Goal: Obtain resource: Download file/media

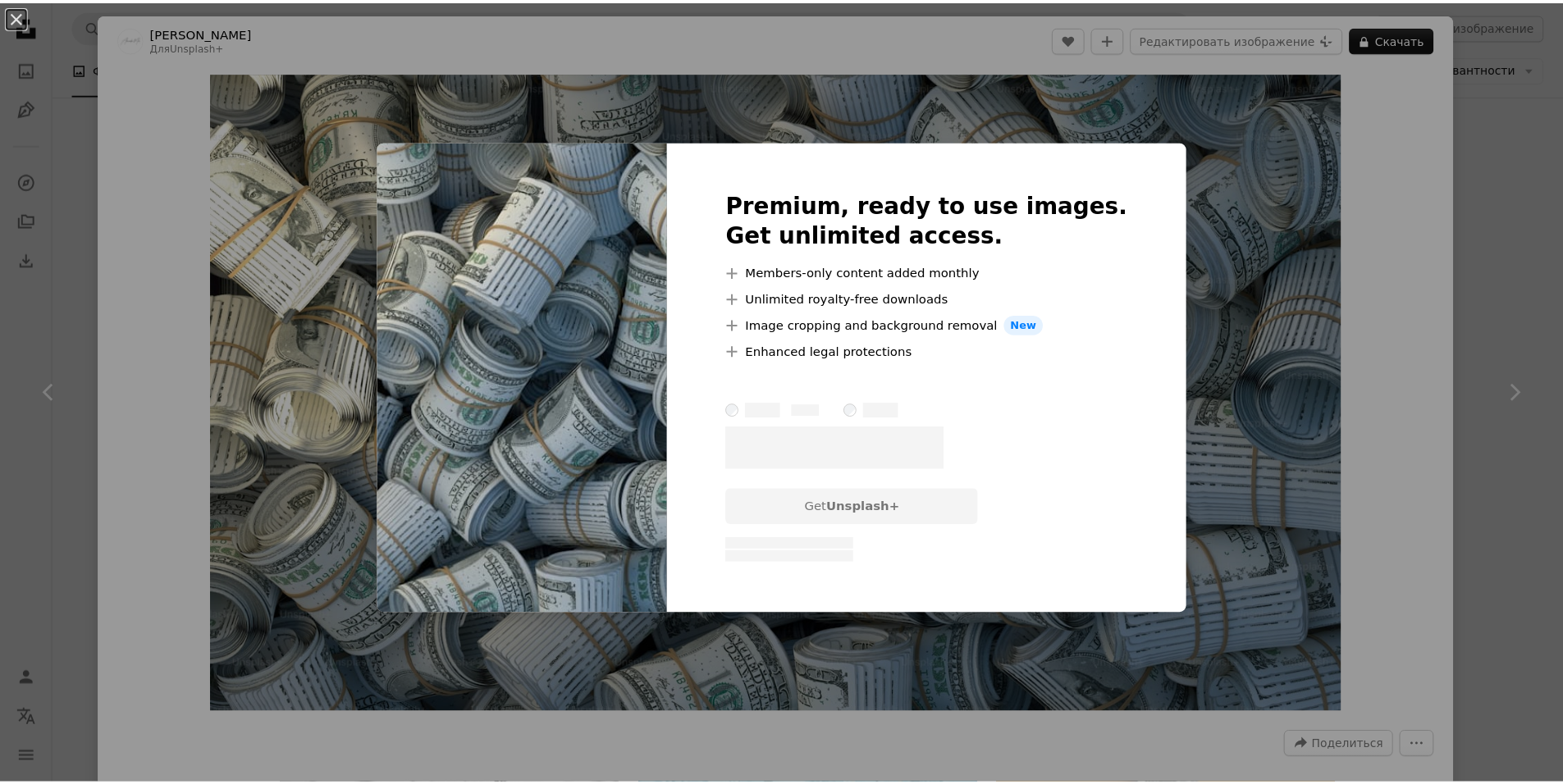
scroll to position [2133, 0]
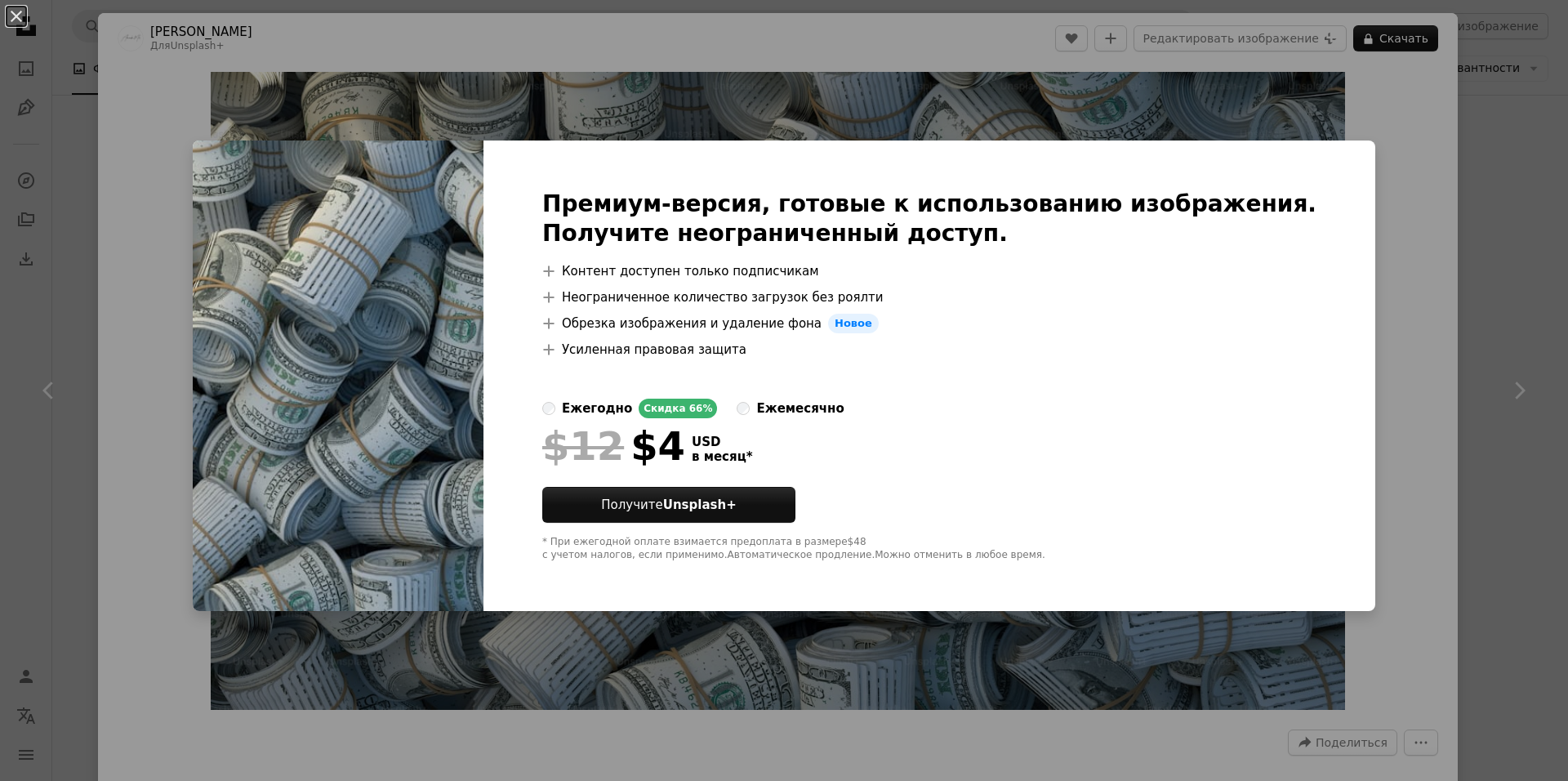
click at [1429, 255] on div "An X shape Премиум-версия, готовые к использованию изображения. Получите неогра…" at bounding box center [784, 390] width 1568 height 781
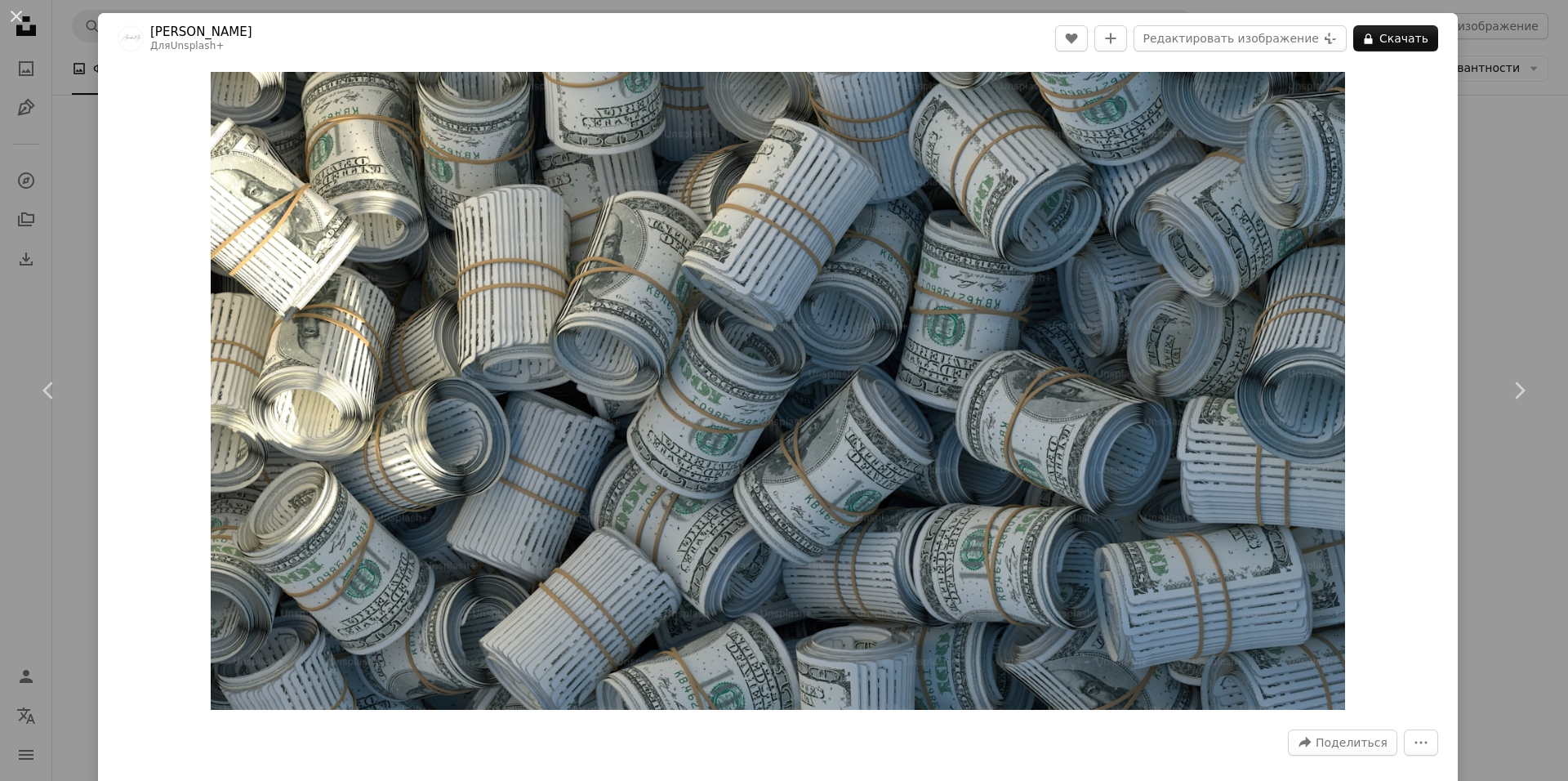
click at [1469, 178] on div "An X shape Chevron left Chevron right [PERSON_NAME] Для Unsplash+ A heart A plu…" at bounding box center [784, 390] width 1568 height 781
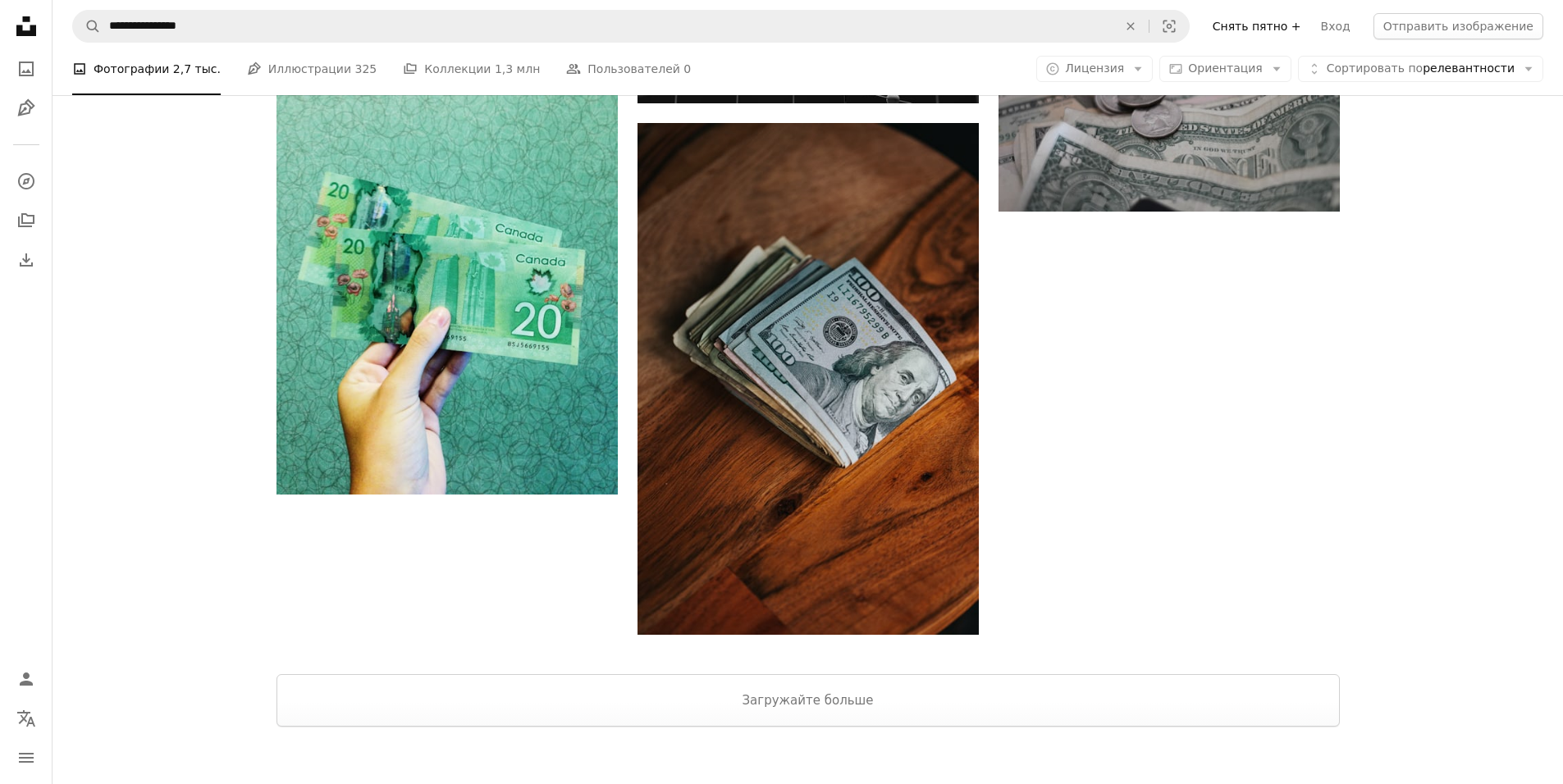
scroll to position [4690, 0]
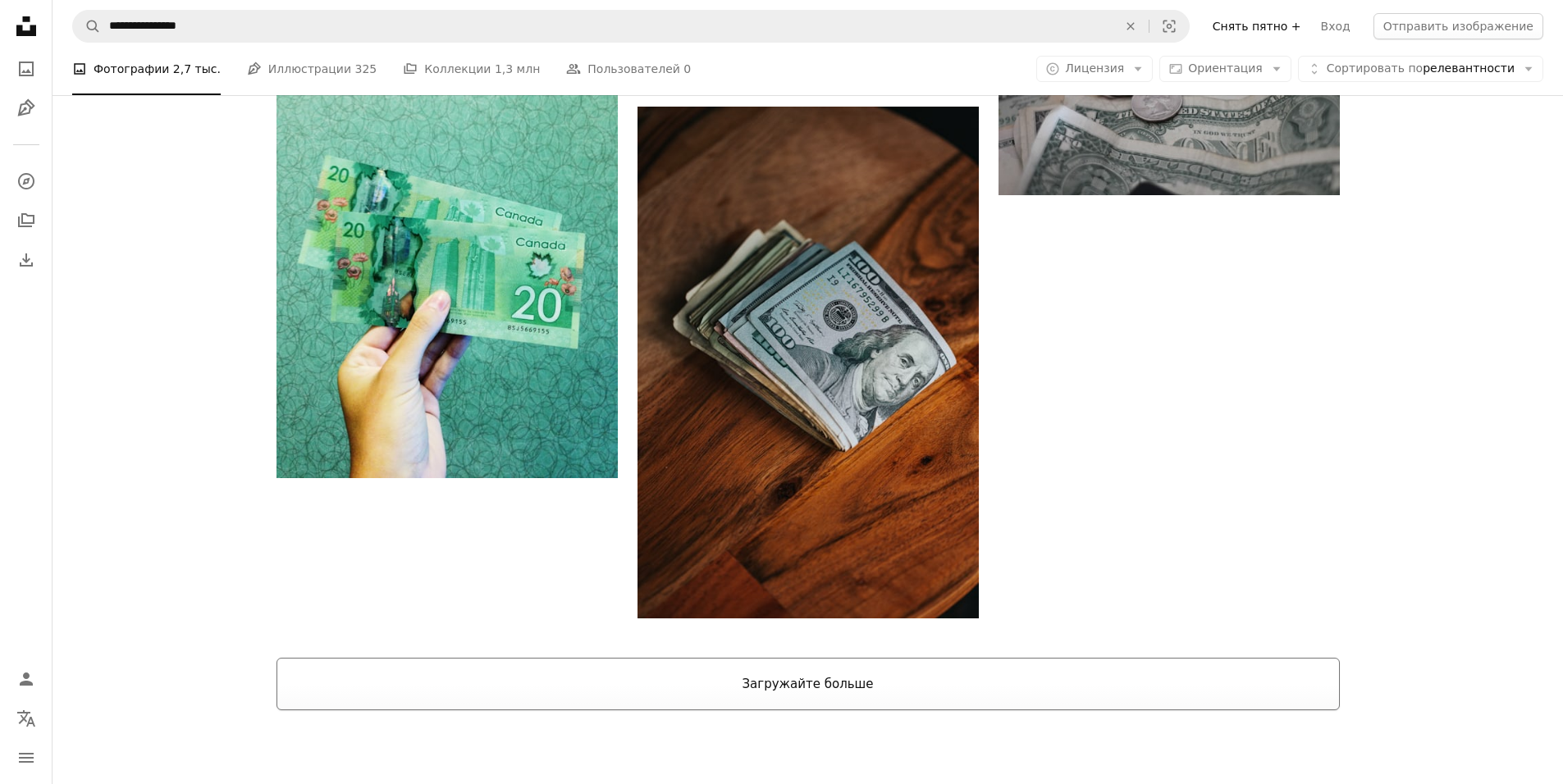
click at [856, 677] on ya-tr-span "Загружайте больше" at bounding box center [807, 684] width 131 height 15
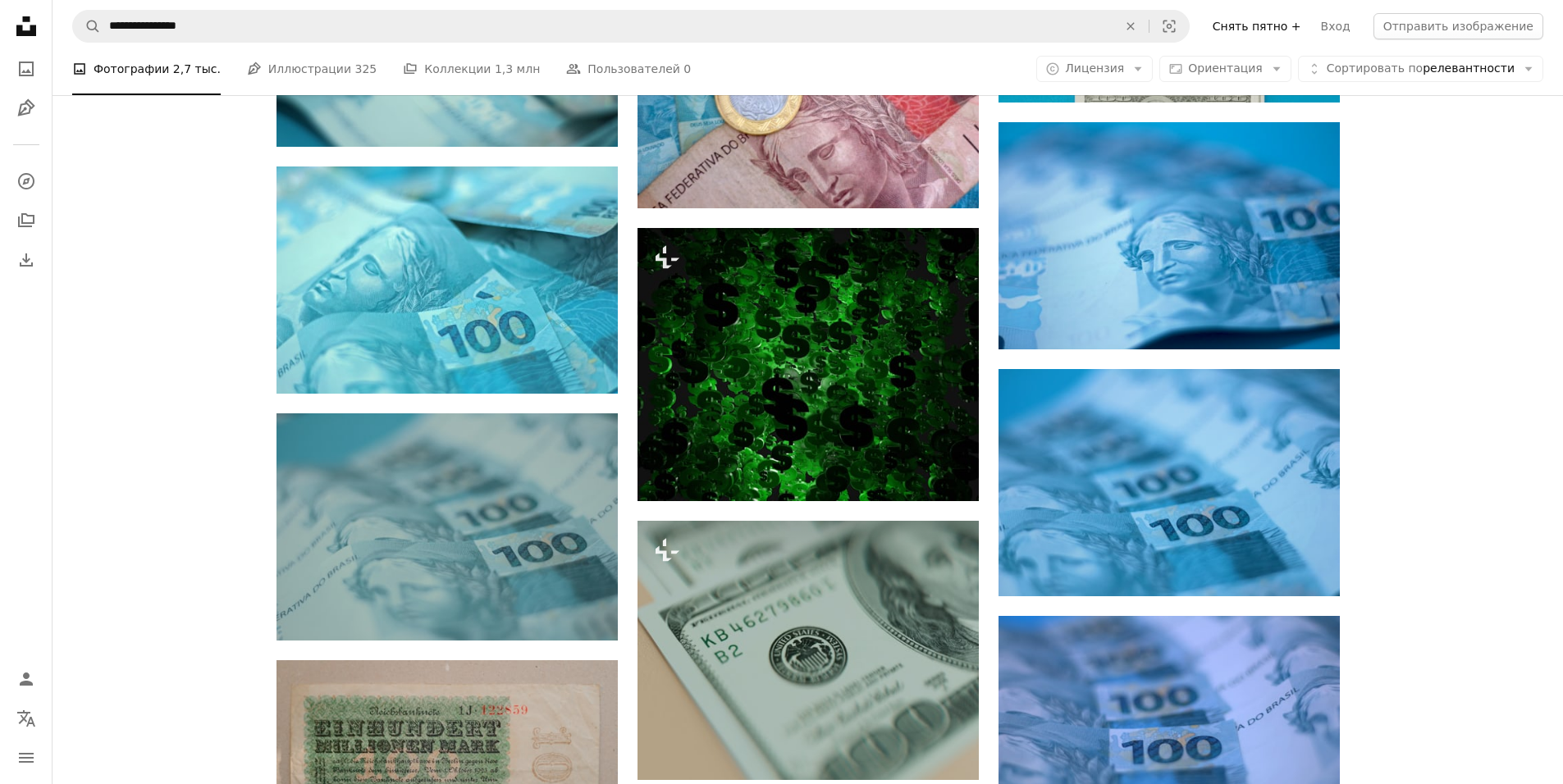
scroll to position [8628, 0]
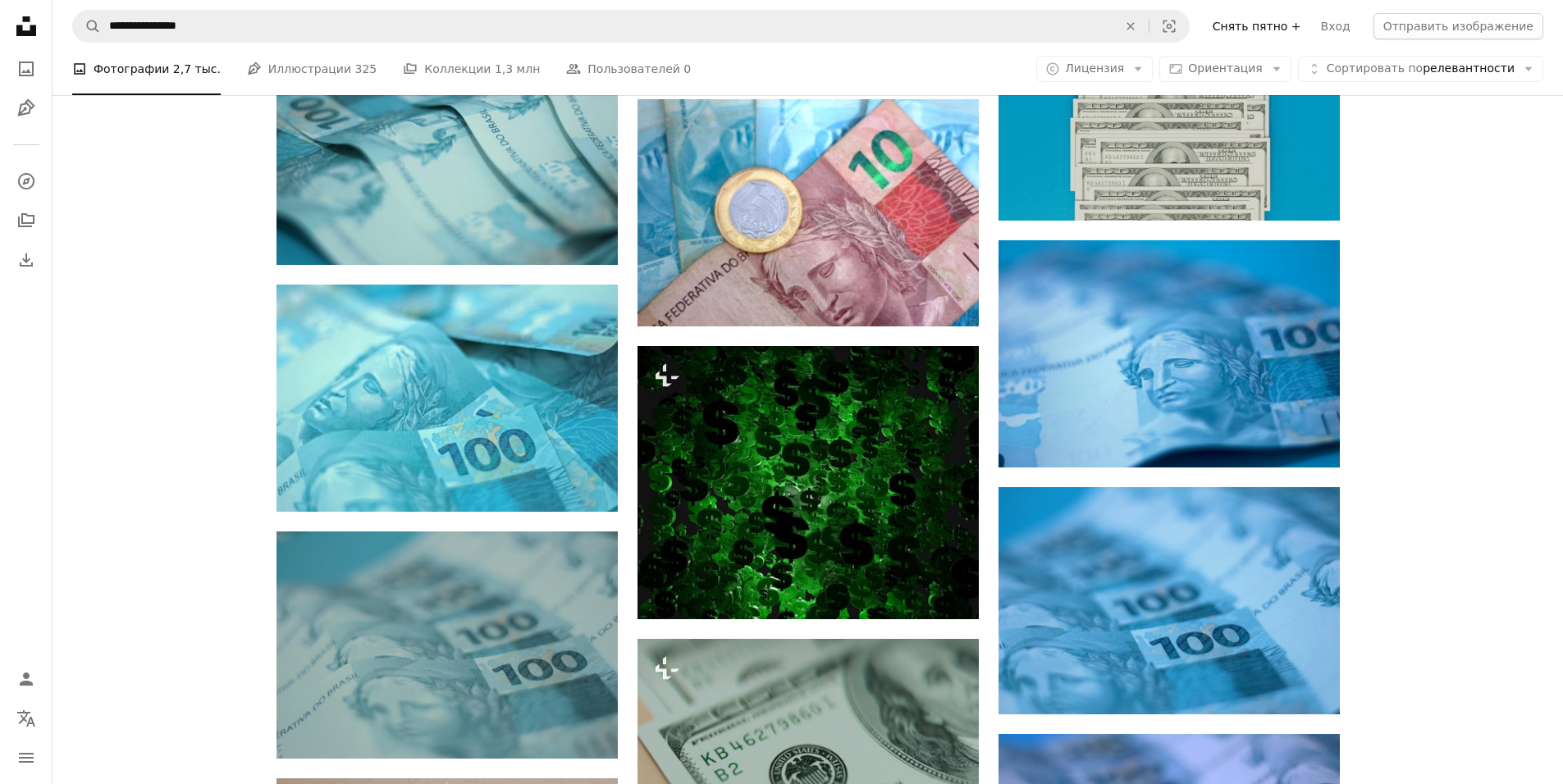
click at [1309, 68] on div "A copyright icon © Лицензия Arrow down Aspect ratio Ориентация Arrow down Unfol…" at bounding box center [1290, 69] width 507 height 27
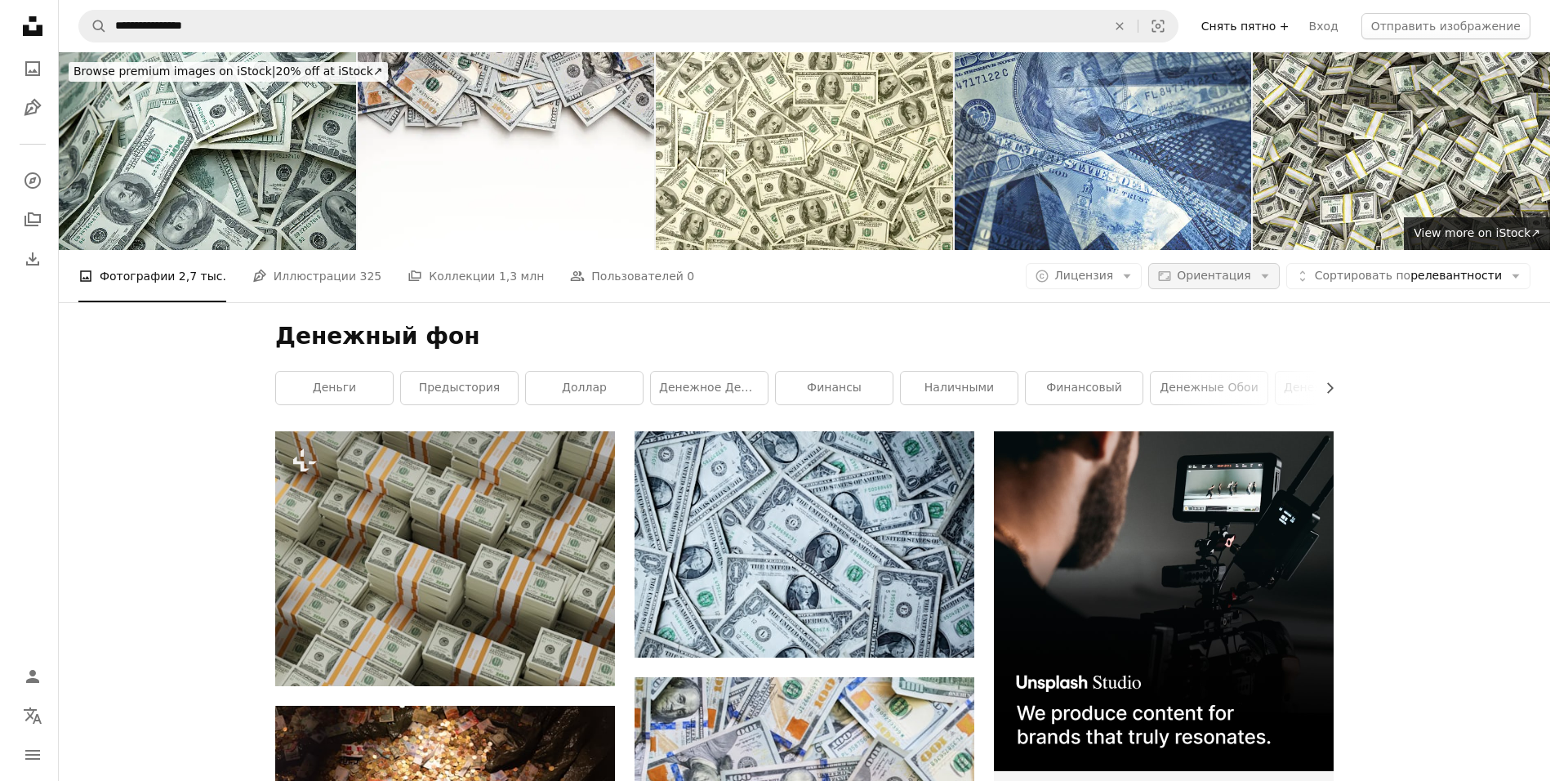
scroll to position [0, 0]
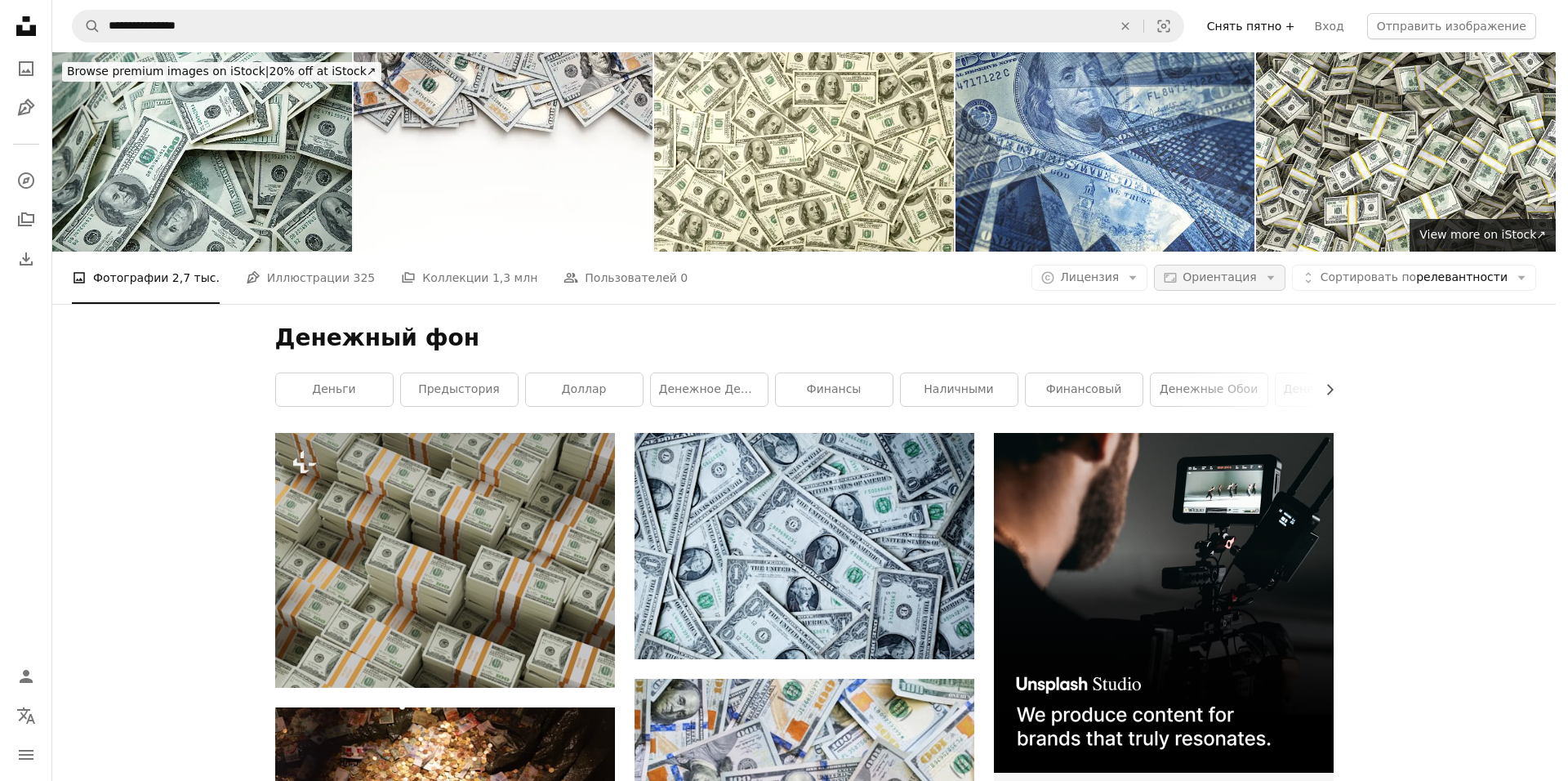
click at [1285, 265] on button "Aspect ratio Ориентация Arrow down" at bounding box center [1219, 278] width 131 height 26
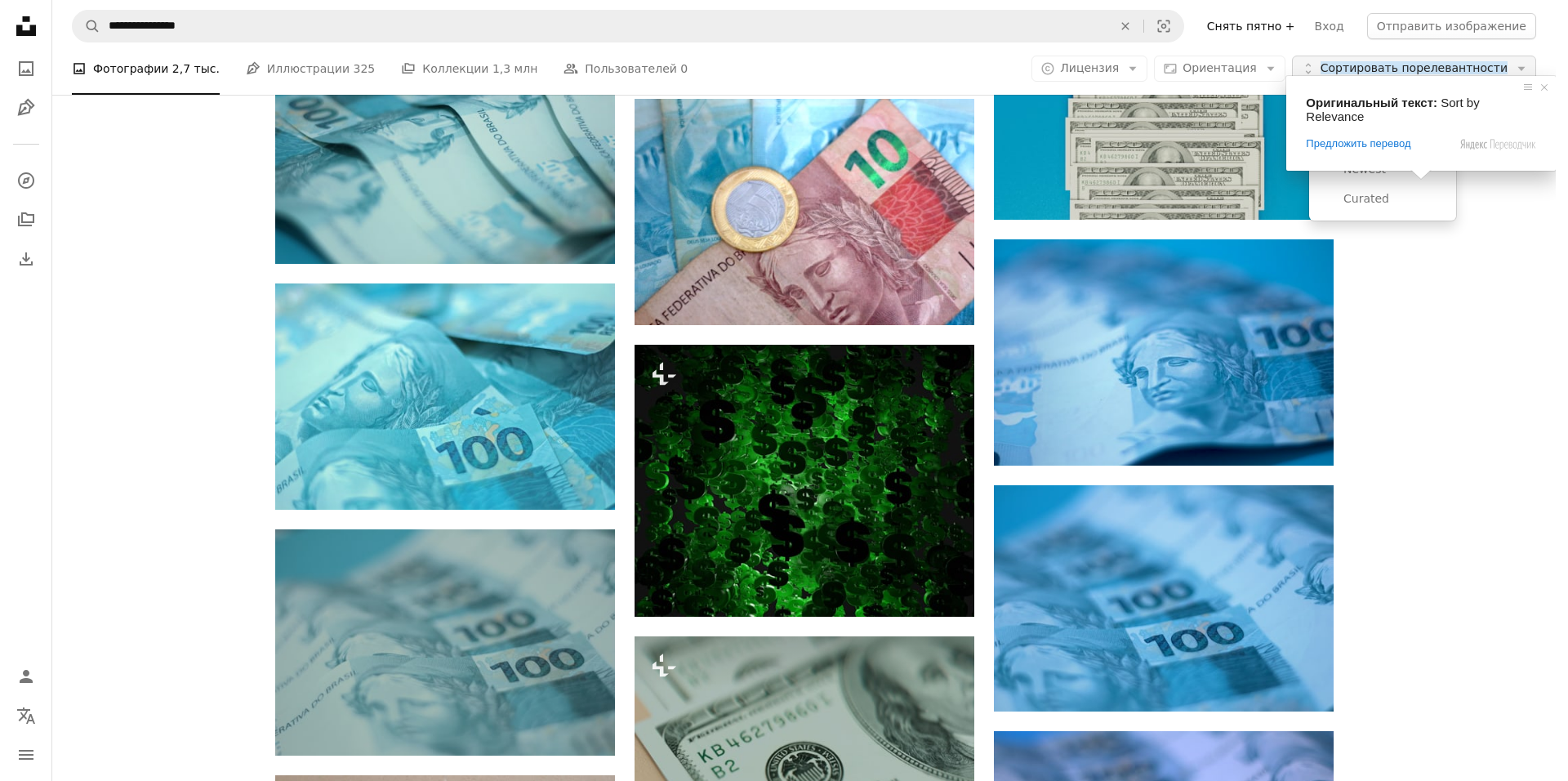
click at [1502, 73] on ya-tr-span "релевантности" at bounding box center [1462, 68] width 92 height 13
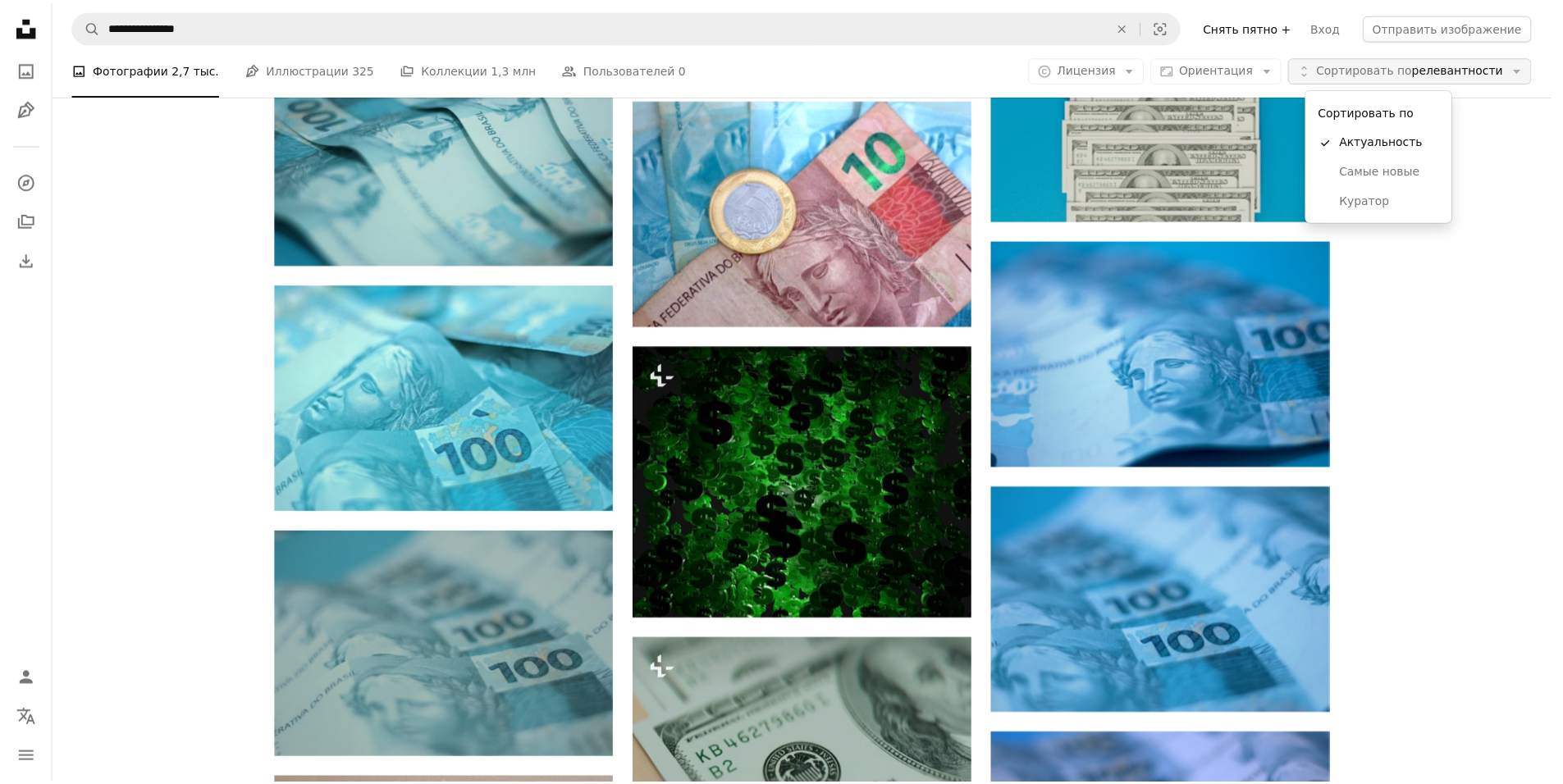
scroll to position [8628, 0]
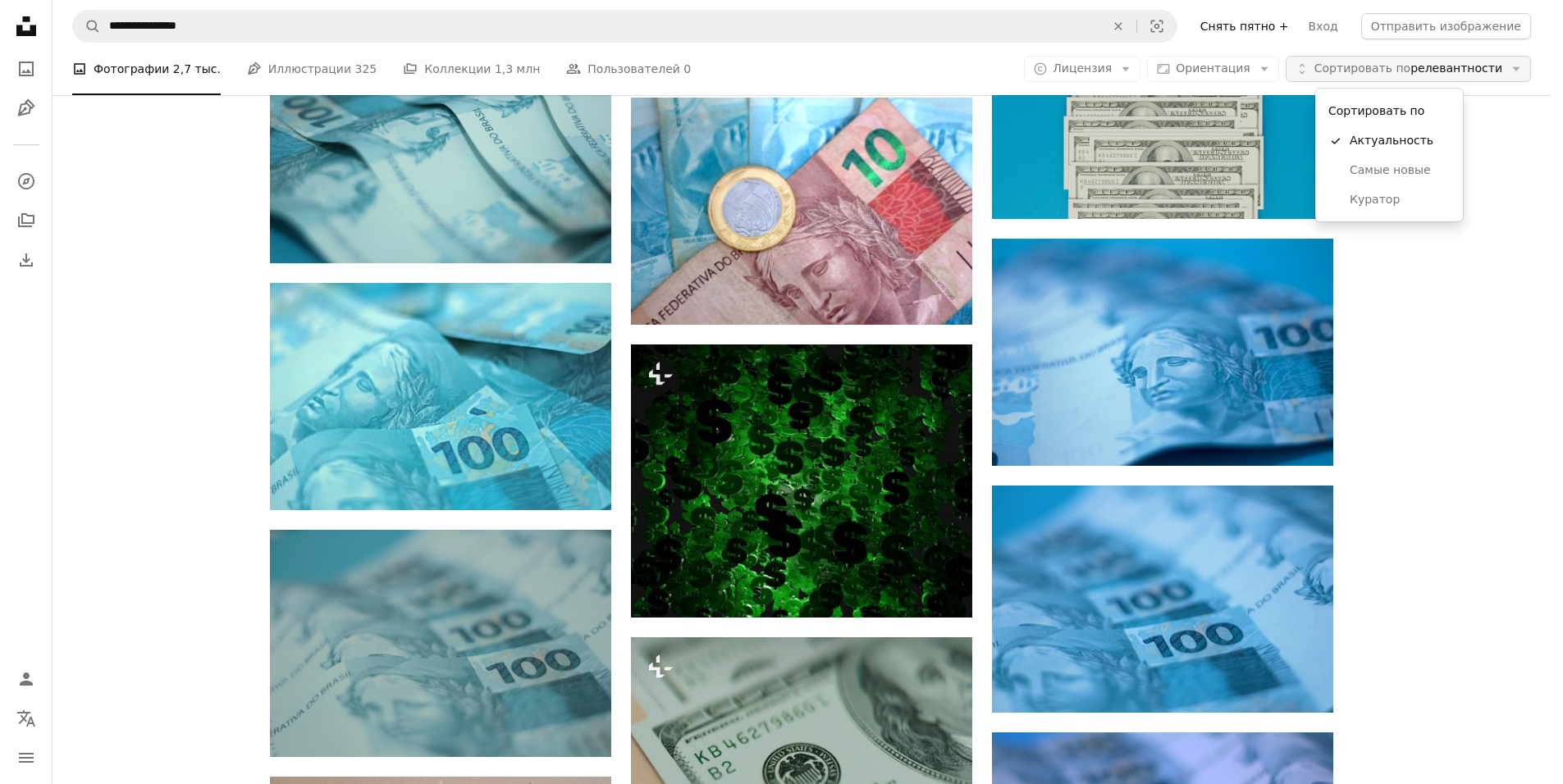
click at [1502, 69] on ya-tr-span "релевантности" at bounding box center [1457, 68] width 92 height 13
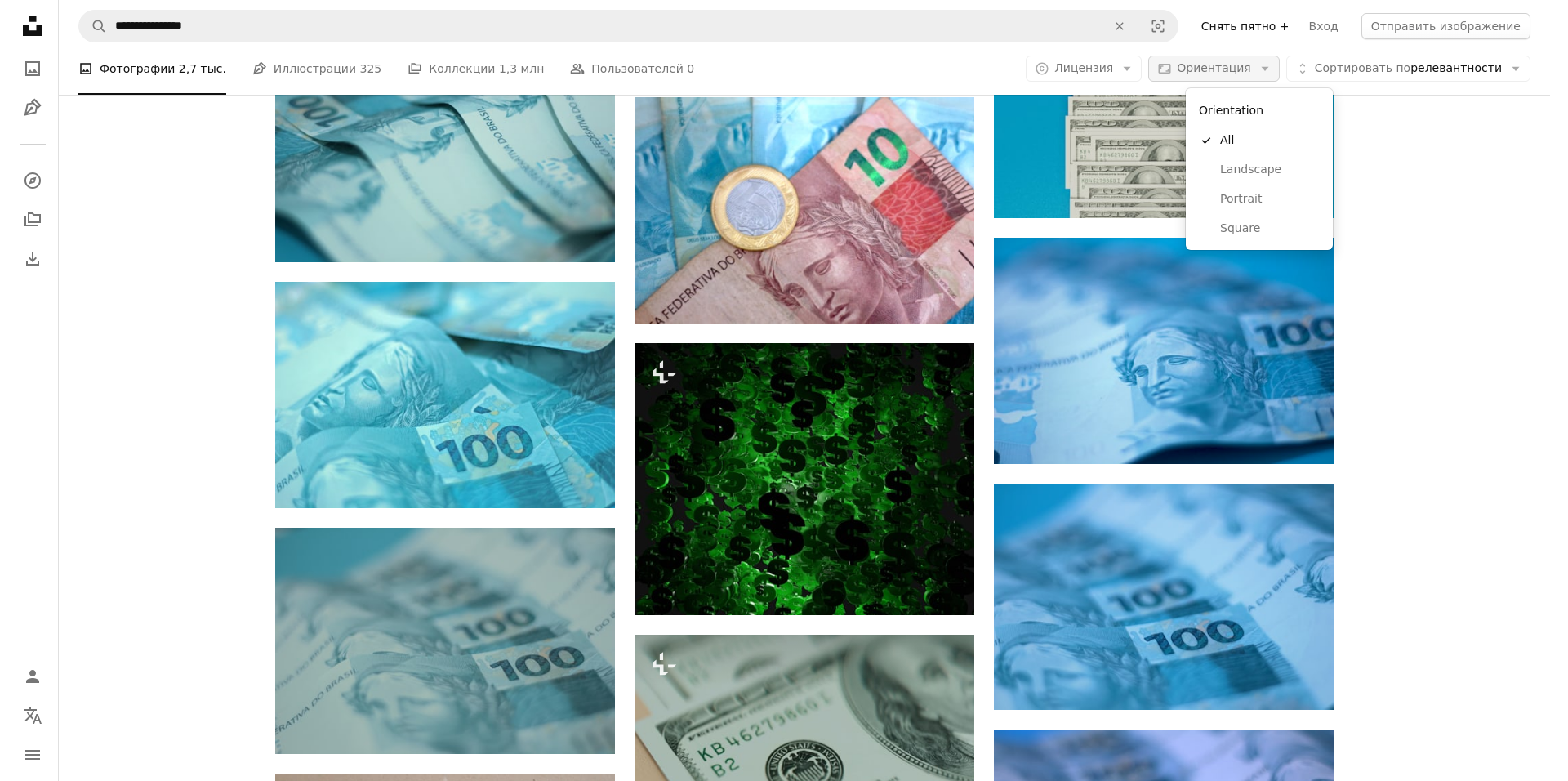
scroll to position [0, 0]
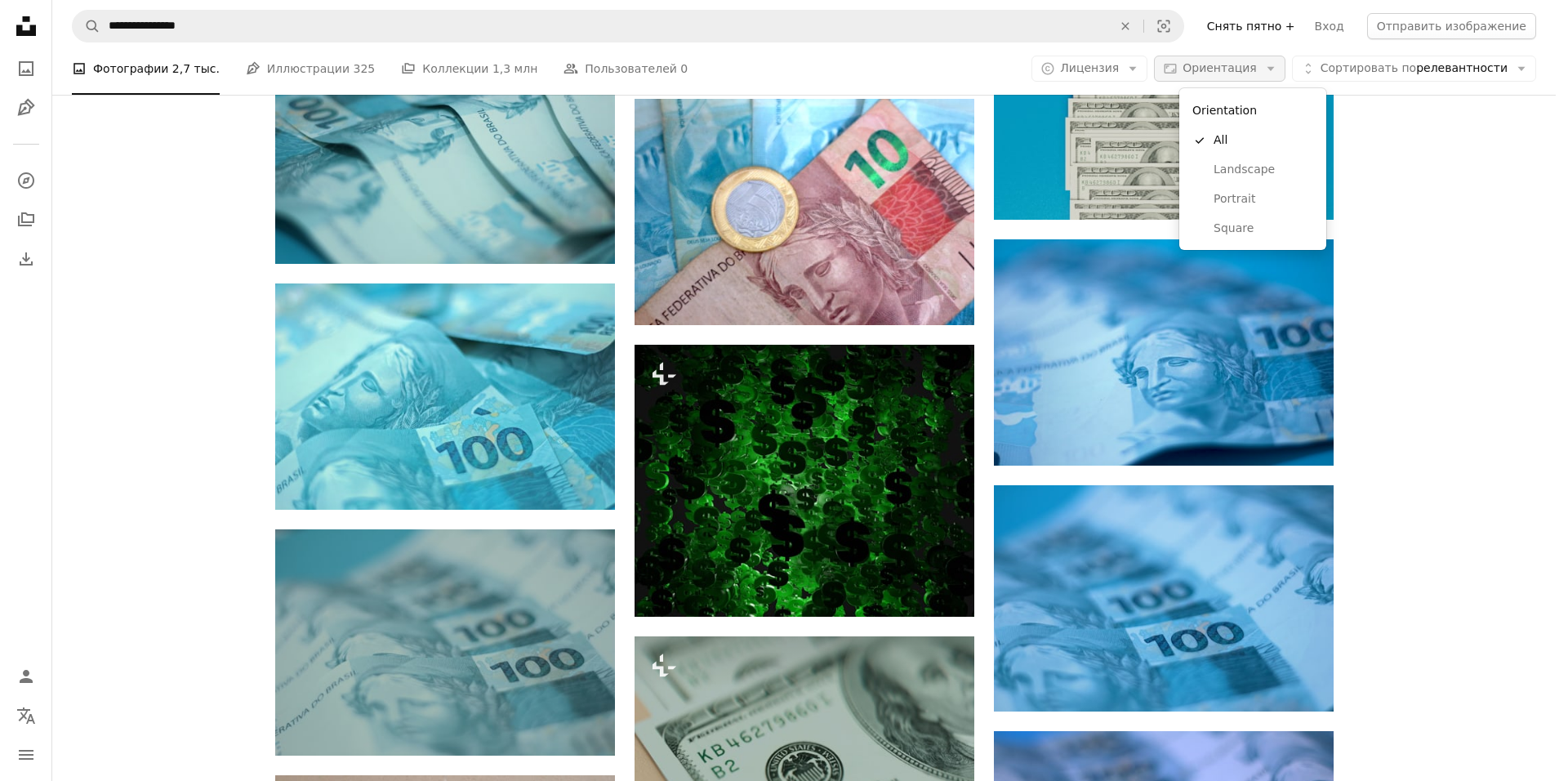
click at [1275, 66] on button "Aspect ratio Ориентация Arrow down" at bounding box center [1219, 69] width 131 height 26
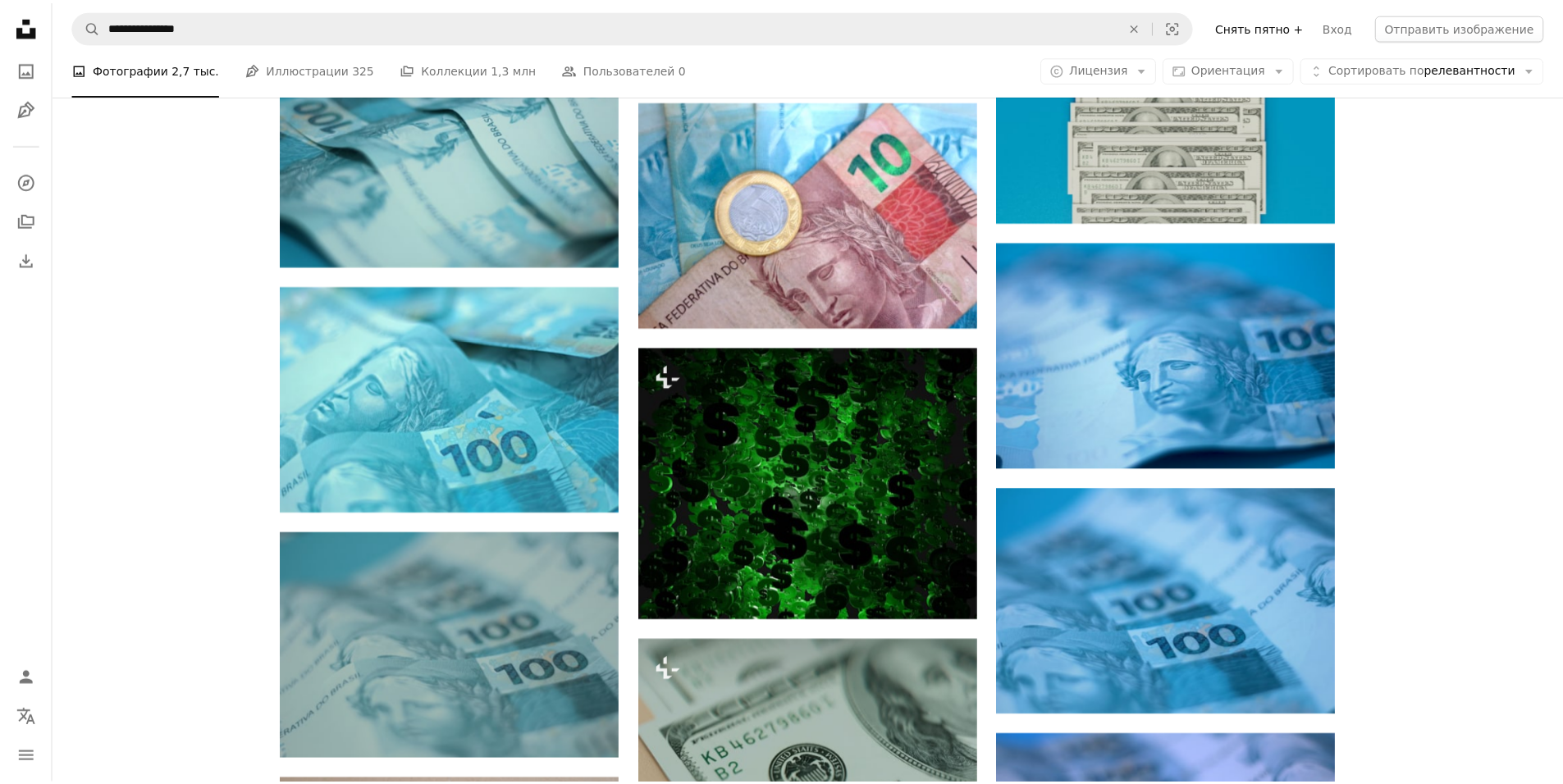
scroll to position [8628, 0]
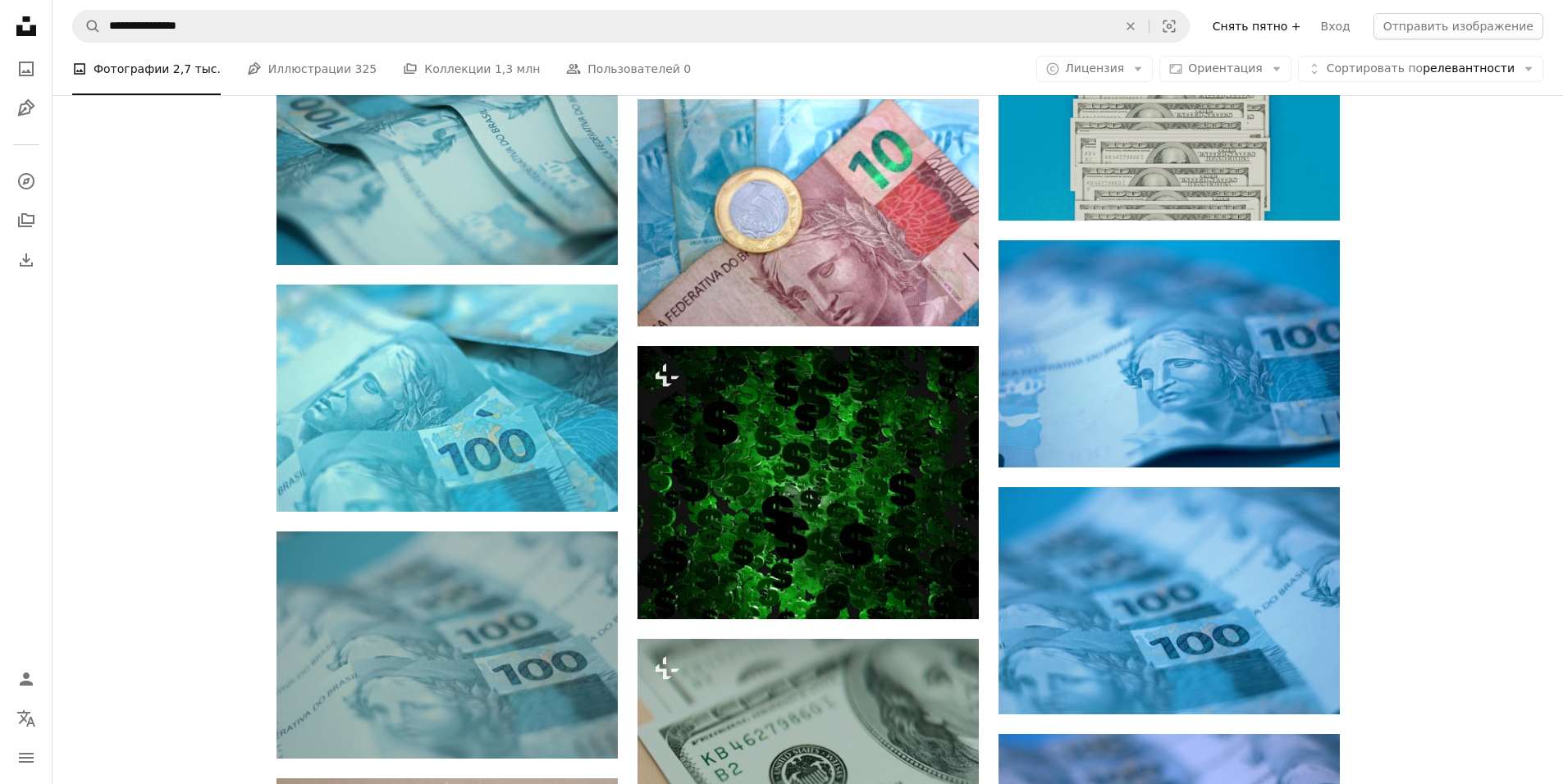
drag, startPoint x: 1444, startPoint y: 142, endPoint x: 1282, endPoint y: 105, distance: 166.2
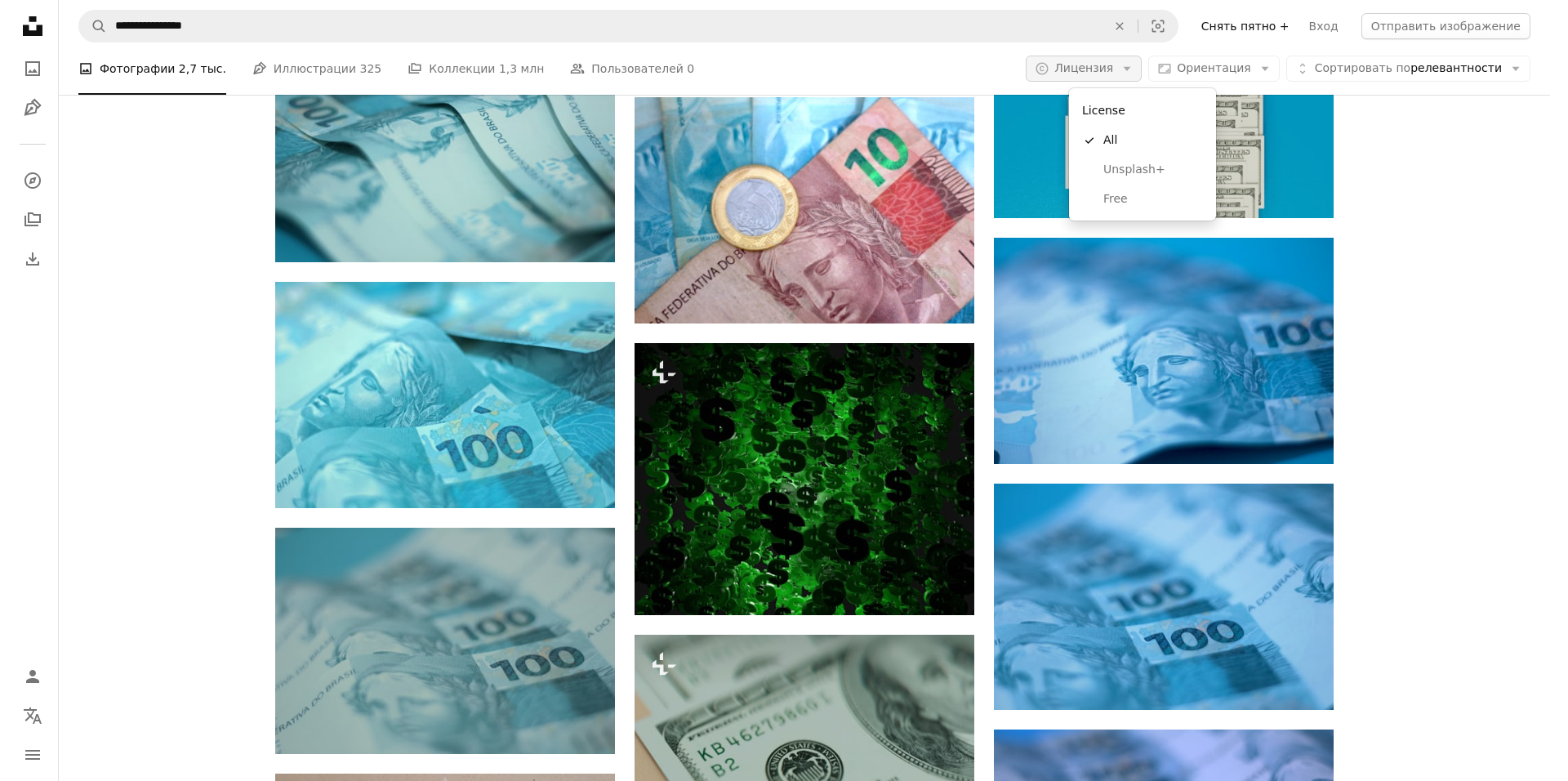
scroll to position [0, 0]
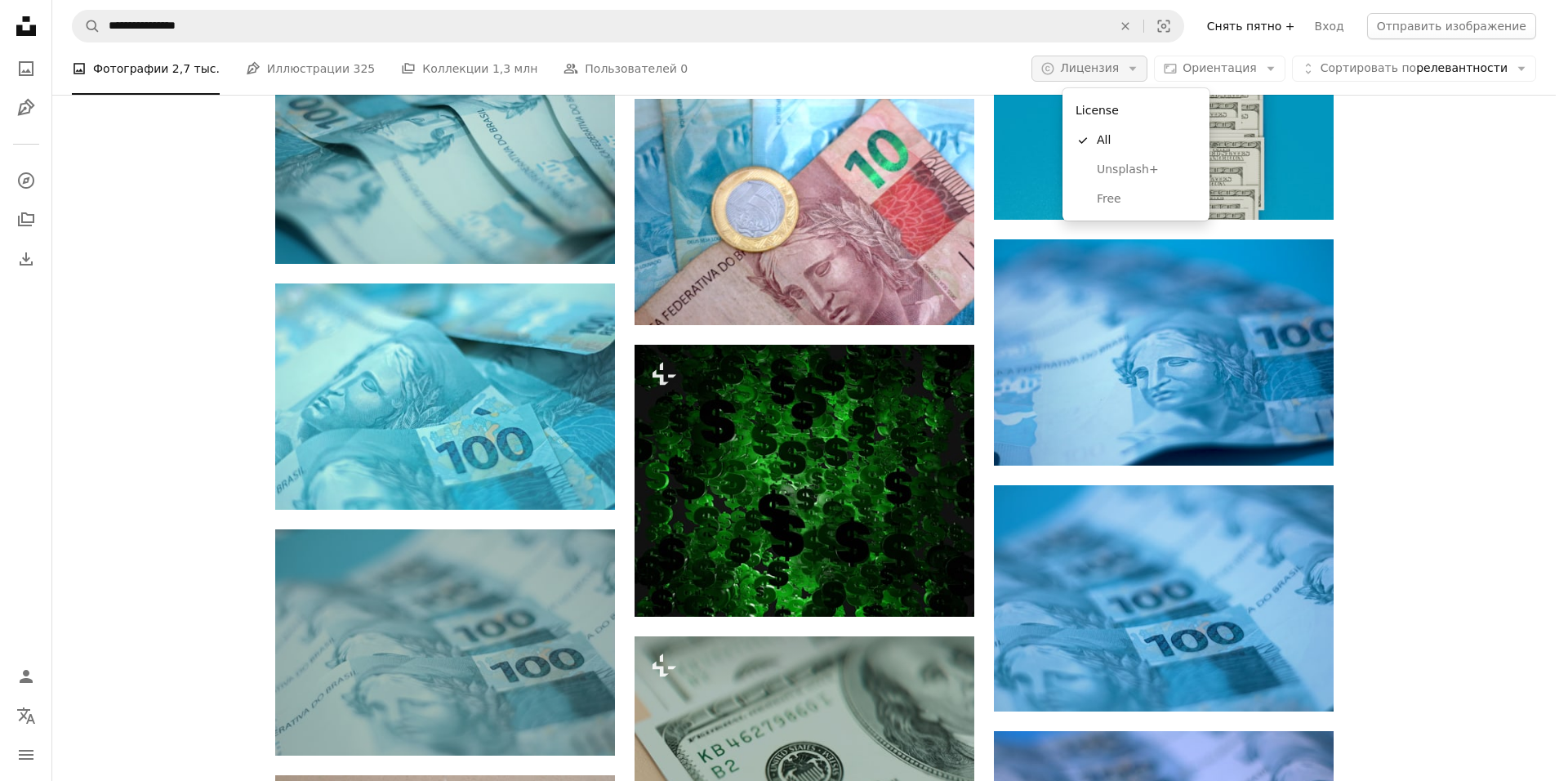
click at [1119, 73] on ya-tr-span "Лицензия" at bounding box center [1090, 68] width 59 height 13
click at [1117, 69] on ya-tr-span "Лицензия" at bounding box center [1090, 68] width 59 height 13
